Goal: Task Accomplishment & Management: Use online tool/utility

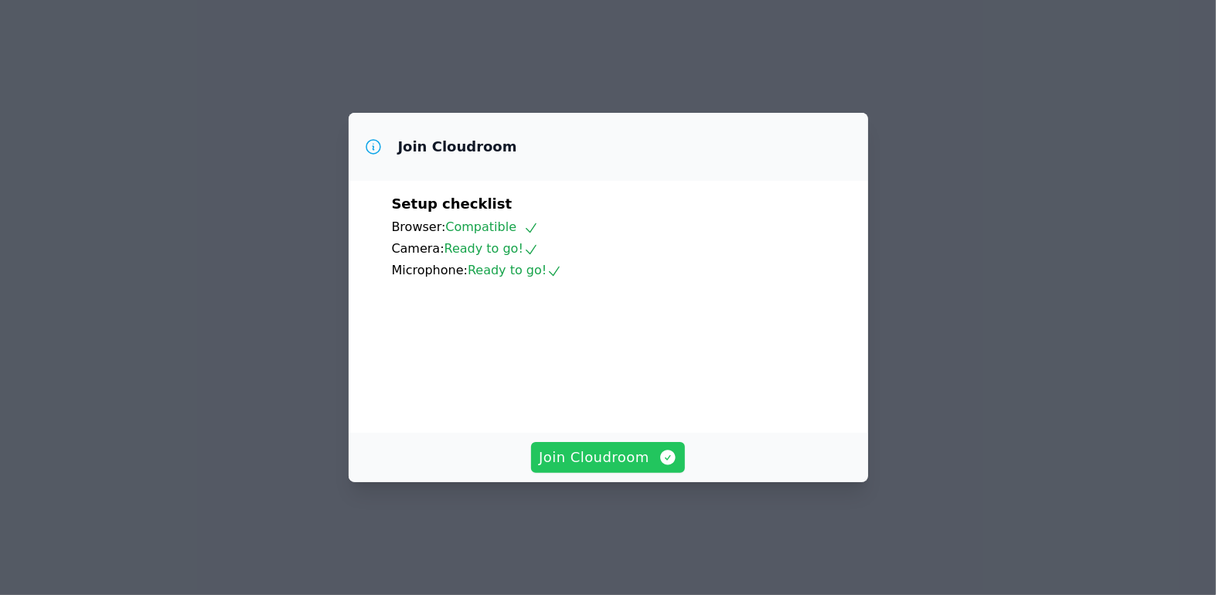
click at [635, 468] on span "Join Cloudroom" at bounding box center [608, 458] width 138 height 22
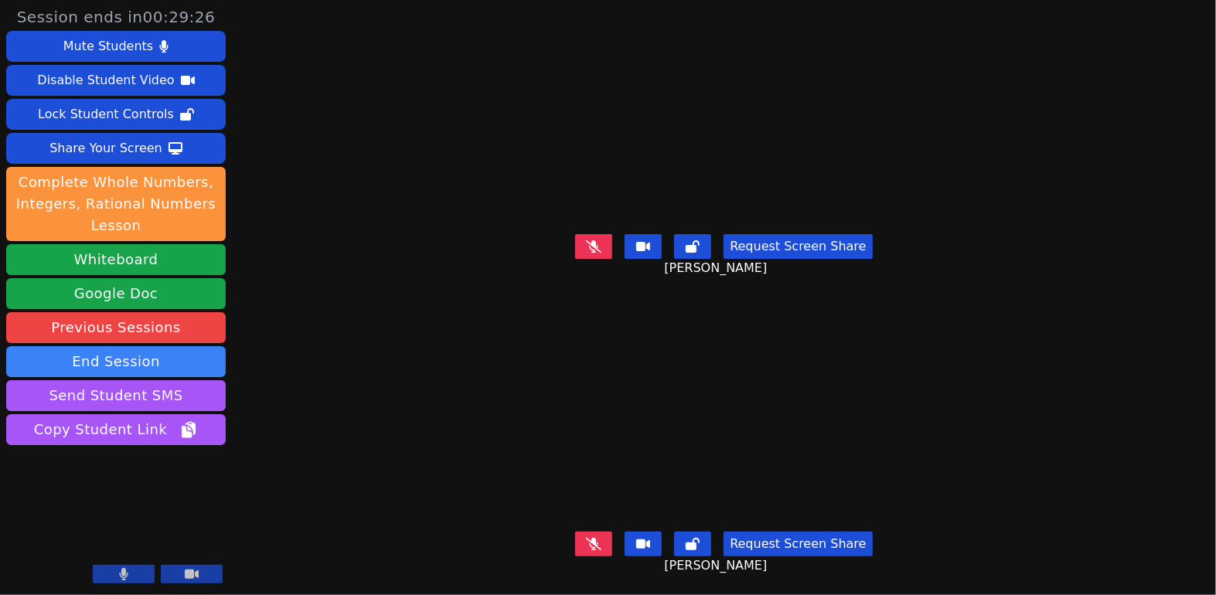
click at [608, 245] on button at bounding box center [593, 246] width 37 height 25
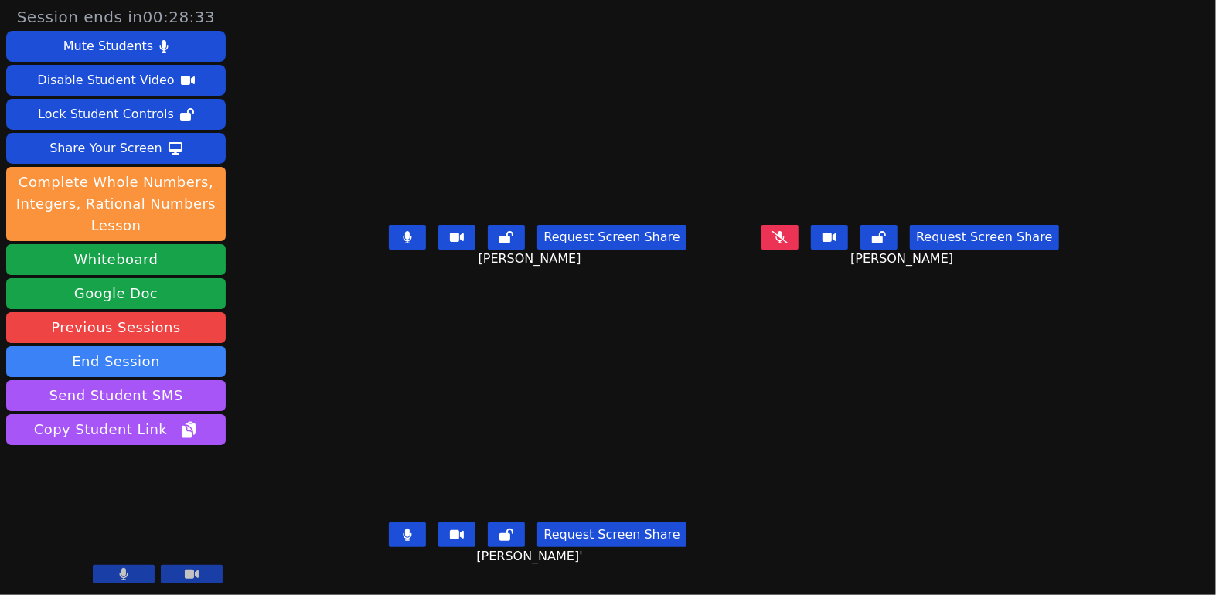
click at [403, 243] on icon at bounding box center [407, 237] width 9 height 12
click at [403, 541] on icon at bounding box center [407, 535] width 9 height 12
click at [389, 547] on button at bounding box center [407, 534] width 37 height 25
click at [400, 243] on icon at bounding box center [407, 237] width 15 height 12
click at [403, 243] on icon at bounding box center [407, 237] width 9 height 12
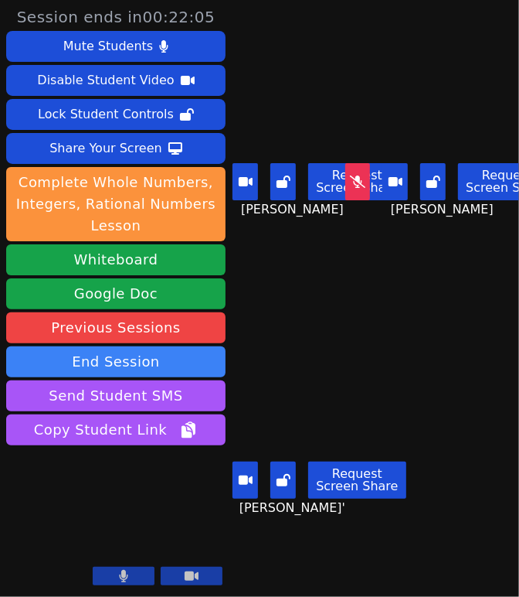
drag, startPoint x: 513, startPoint y: 583, endPoint x: 641, endPoint y: 578, distance: 127.6
click at [519, 578] on html "Session ends in 00:22:05 Mute Students Disable Student Video Lock Student Contr…" at bounding box center [259, 298] width 519 height 597
click at [507, 566] on main "[PERSON_NAME] Request Screen Share [PERSON_NAME] [PERSON_NAME] Request Screen S…" at bounding box center [375, 298] width 287 height 597
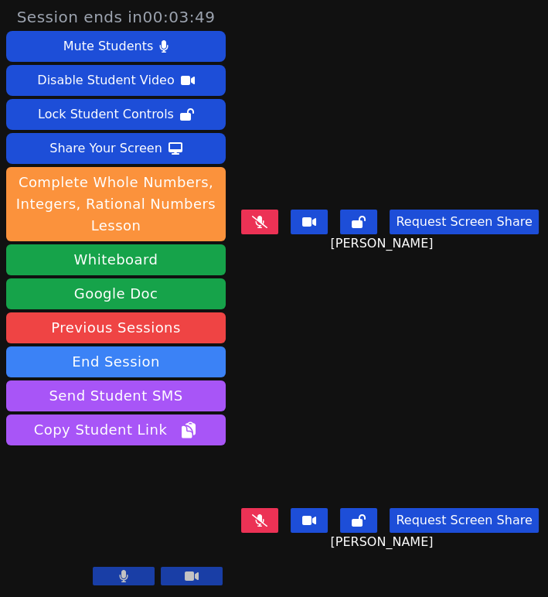
click at [274, 526] on button at bounding box center [259, 520] width 37 height 25
click at [263, 524] on icon at bounding box center [259, 520] width 9 height 12
click at [267, 227] on icon at bounding box center [259, 222] width 15 height 12
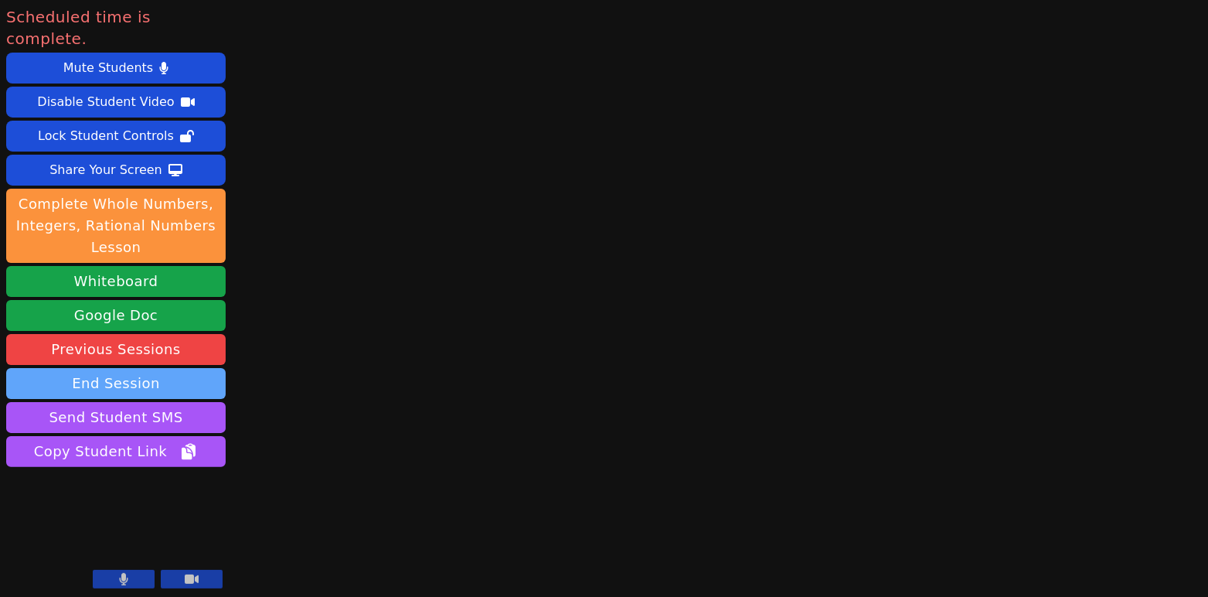
click at [128, 368] on button "End Session" at bounding box center [115, 383] width 219 height 31
